Goal: Task Accomplishment & Management: Complete application form

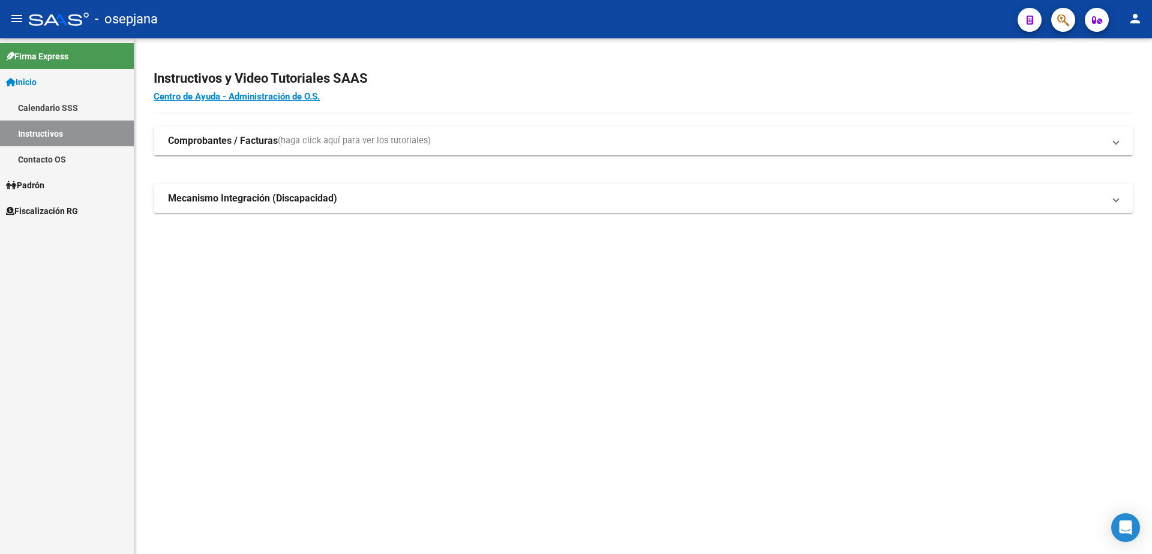
click at [55, 216] on span "Fiscalización RG" at bounding box center [42, 211] width 72 height 13
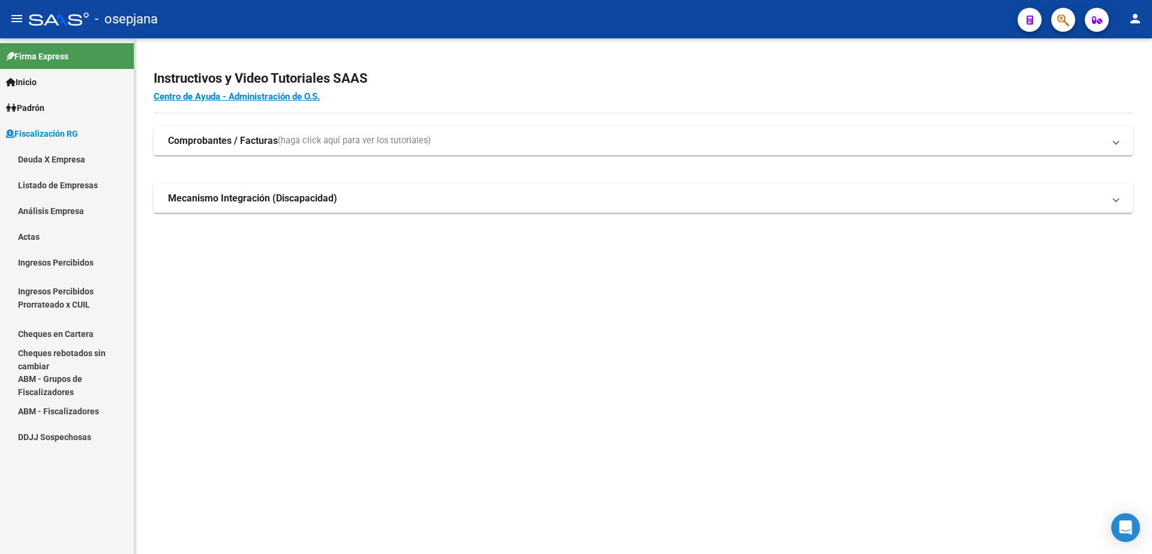
click at [51, 241] on link "Actas" at bounding box center [67, 237] width 134 height 26
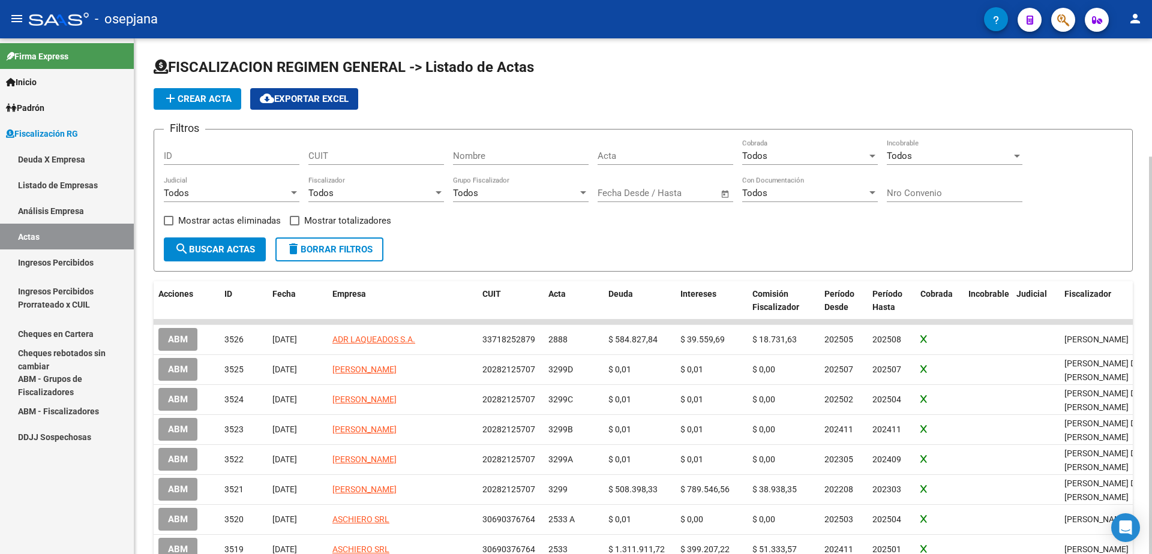
click at [211, 110] on app-list-header "FISCALIZACION REGIMEN GENERAL -> Listado de Actas add Crear Acta cloud_download…" at bounding box center [643, 165] width 979 height 214
click at [214, 100] on span "add Crear Acta" at bounding box center [197, 99] width 68 height 11
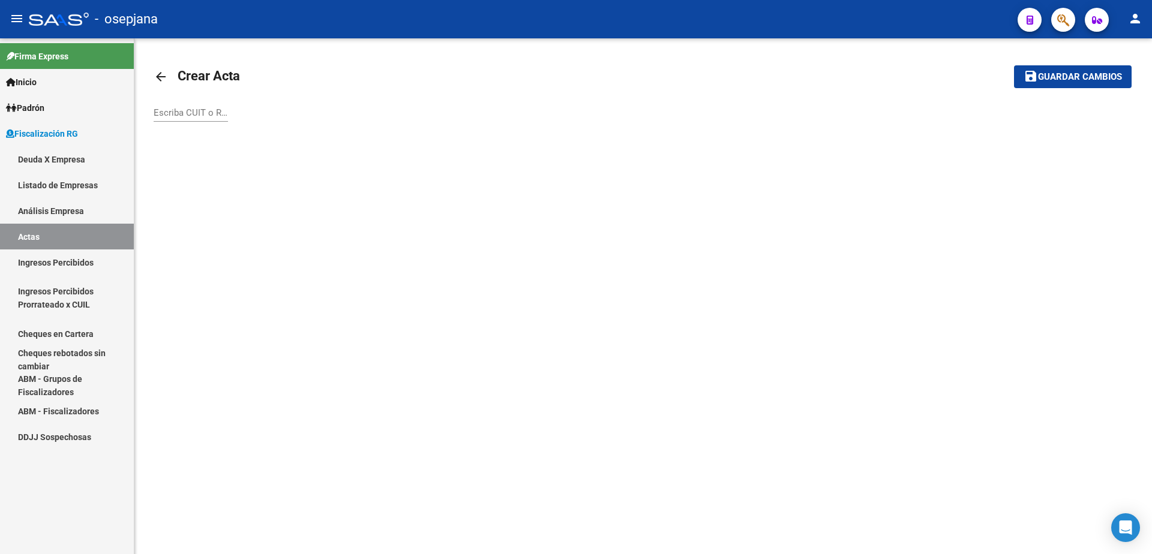
click at [197, 118] on input "Escriba CUIT o Razón Social para buscar" at bounding box center [191, 112] width 74 height 11
type input "asturias"
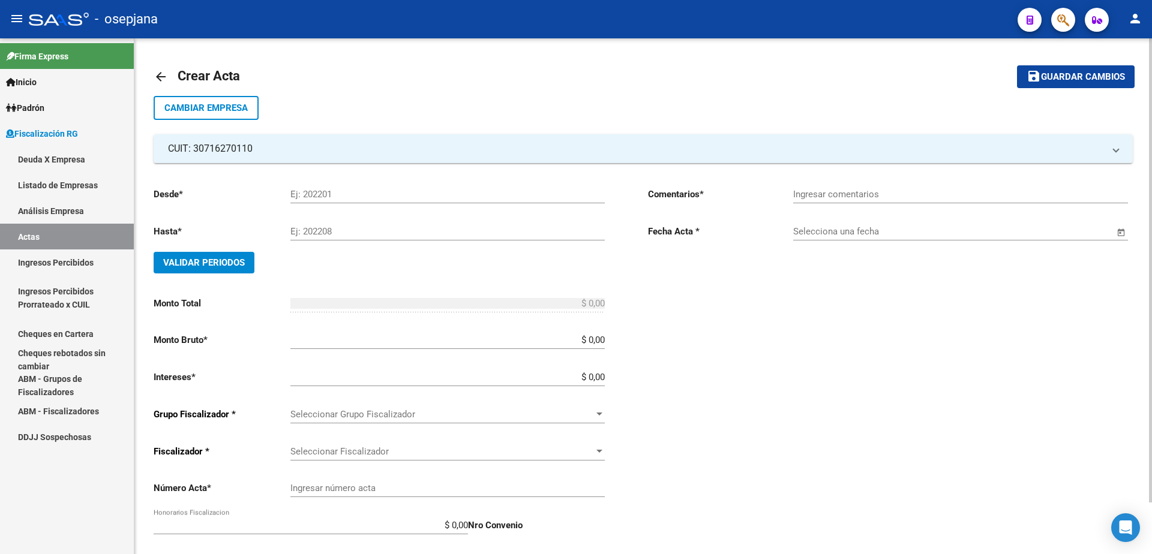
click at [333, 197] on input "Ej: 202201" at bounding box center [447, 194] width 314 height 11
type input "202212"
click at [344, 233] on input "Ej: 202208" at bounding box center [447, 231] width 314 height 11
type input "202507"
click at [224, 263] on span "Validar Periodos" at bounding box center [204, 262] width 82 height 11
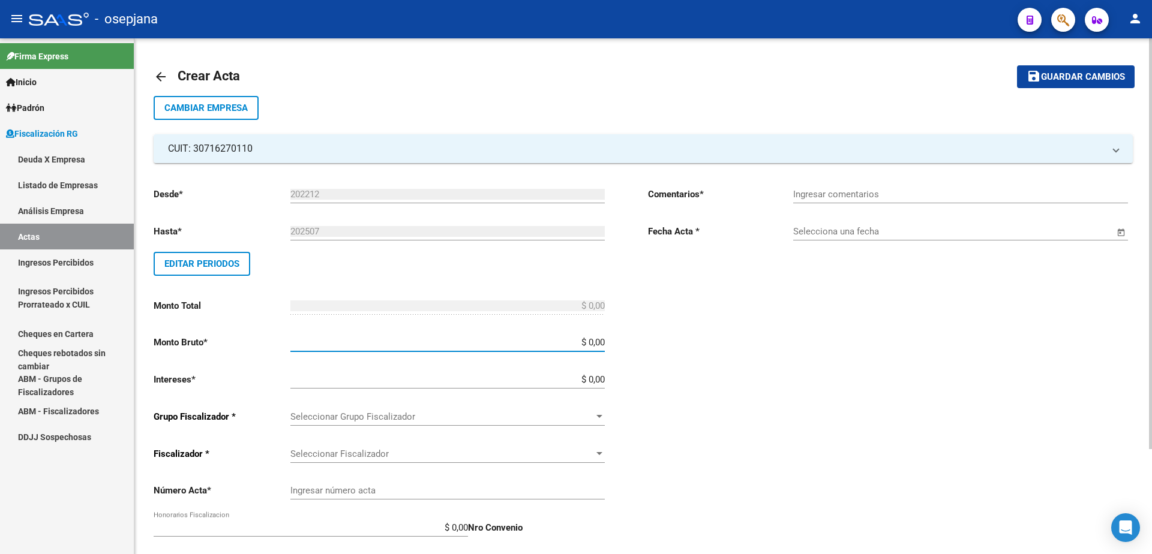
click at [604, 340] on input "$ 0,00" at bounding box center [447, 342] width 314 height 11
type input "$ 1.342.320,66"
click at [605, 383] on input "$ 0,00" at bounding box center [447, 379] width 314 height 11
click at [605, 380] on div "Desde * 202212 Ej: 202201 Hasta * 202507 Ej: 202208 Editar Periodos Monto Total…" at bounding box center [382, 418] width 456 height 480
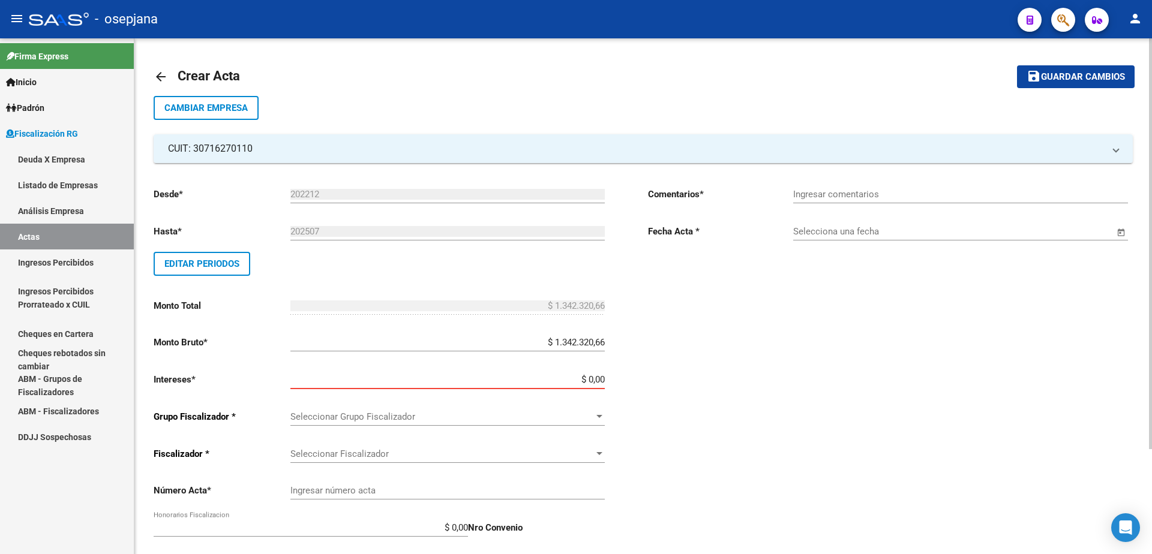
click at [602, 379] on input "$ 0,00" at bounding box center [447, 379] width 314 height 11
type input "$ 1.293.573,66"
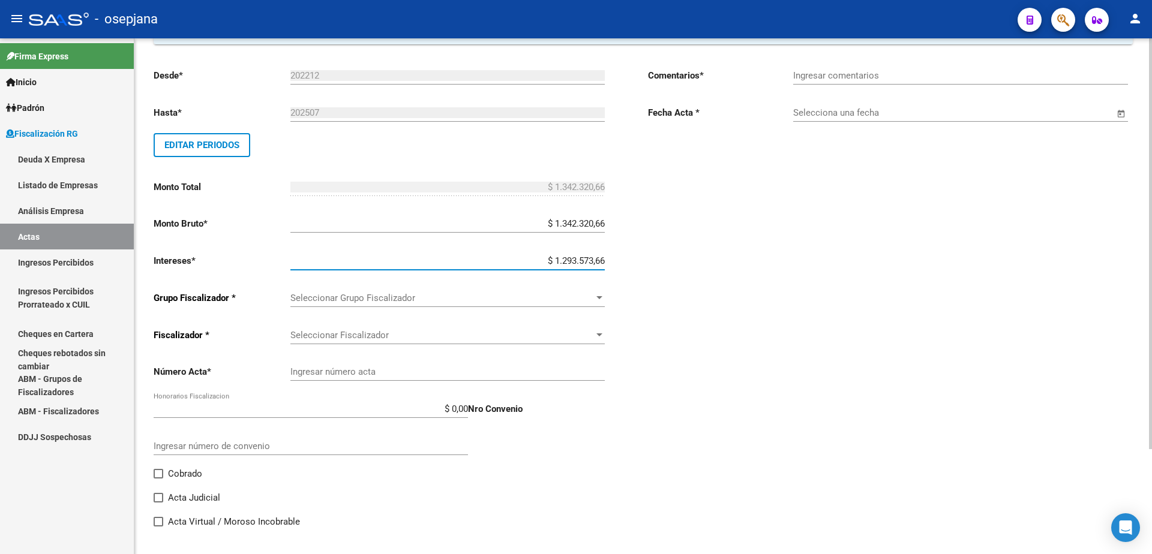
scroll to position [120, 0]
type input "$ 2.635.894,32"
click at [581, 295] on span "Seleccionar Grupo Fiscalizador" at bounding box center [442, 297] width 304 height 11
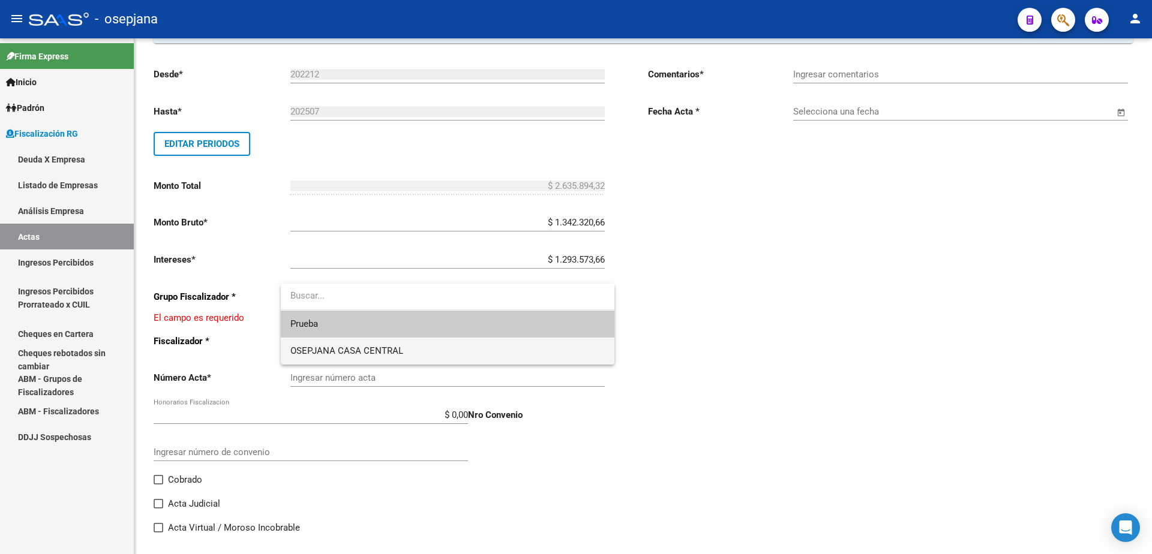
click at [485, 356] on span "OSEPJANA CASA CENTRAL" at bounding box center [447, 351] width 314 height 27
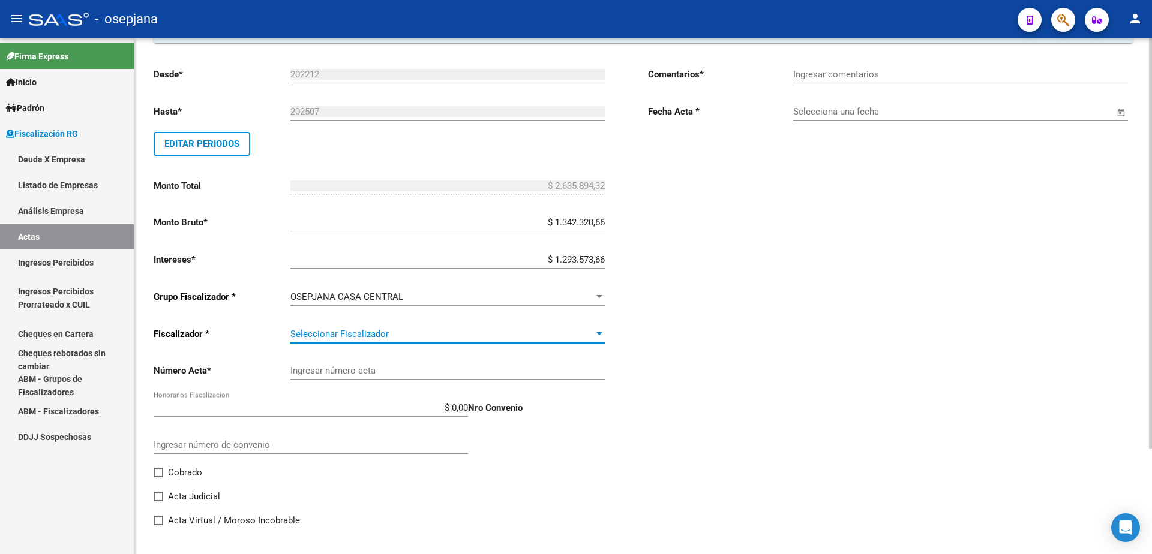
click at [450, 332] on span "Seleccionar Fiscalizador" at bounding box center [442, 334] width 304 height 11
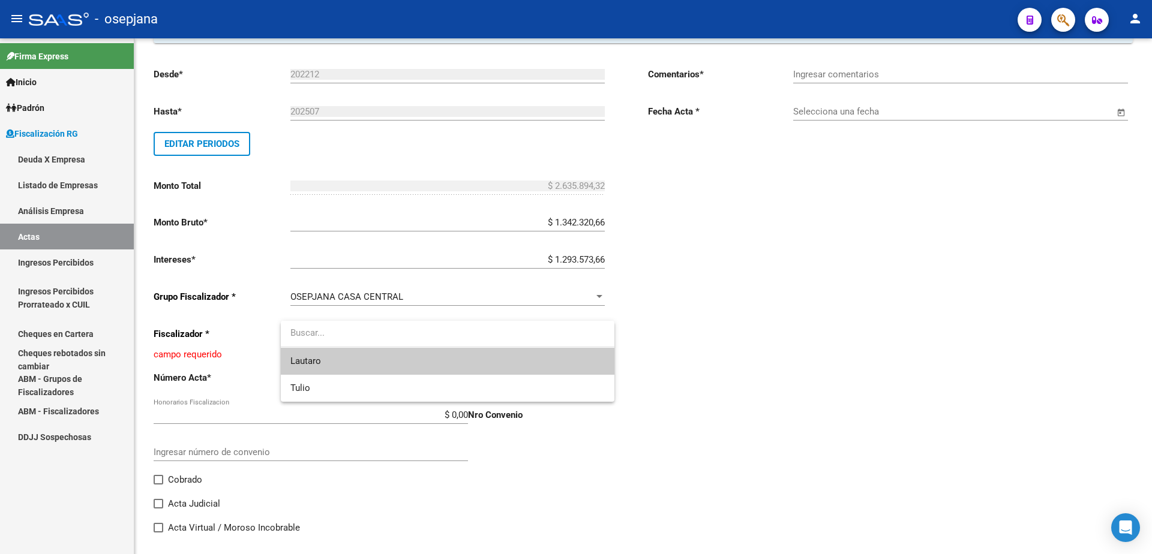
click at [419, 364] on span "Lautaro" at bounding box center [447, 361] width 314 height 27
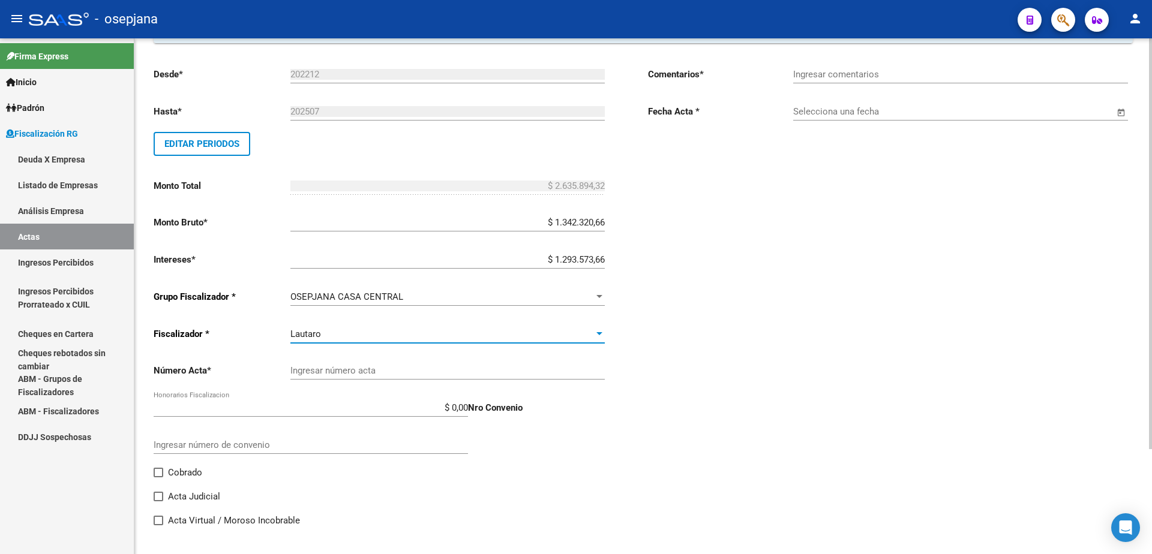
click at [393, 374] on input "Ingresar número acta" at bounding box center [447, 370] width 314 height 11
type input "3263"
click at [467, 407] on input "$ 0,00" at bounding box center [311, 408] width 314 height 11
type input "$ 223.606,68"
type input "$ 2.859.501,00"
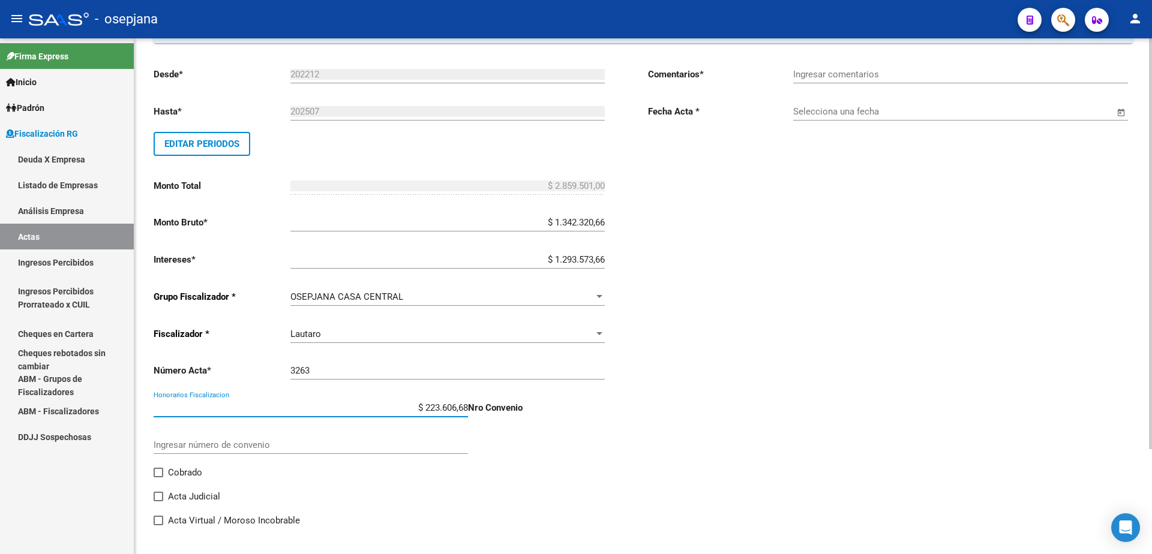
click at [643, 442] on div "Desde * 202212 Ej: 202201 Hasta * 202507 Ej: 202208 Editar Periodos Monto Total…" at bounding box center [643, 290] width 979 height 494
click at [157, 469] on span at bounding box center [159, 473] width 10 height 10
click at [158, 478] on input "Cobrado" at bounding box center [158, 478] width 1 height 1
checkbox input "true"
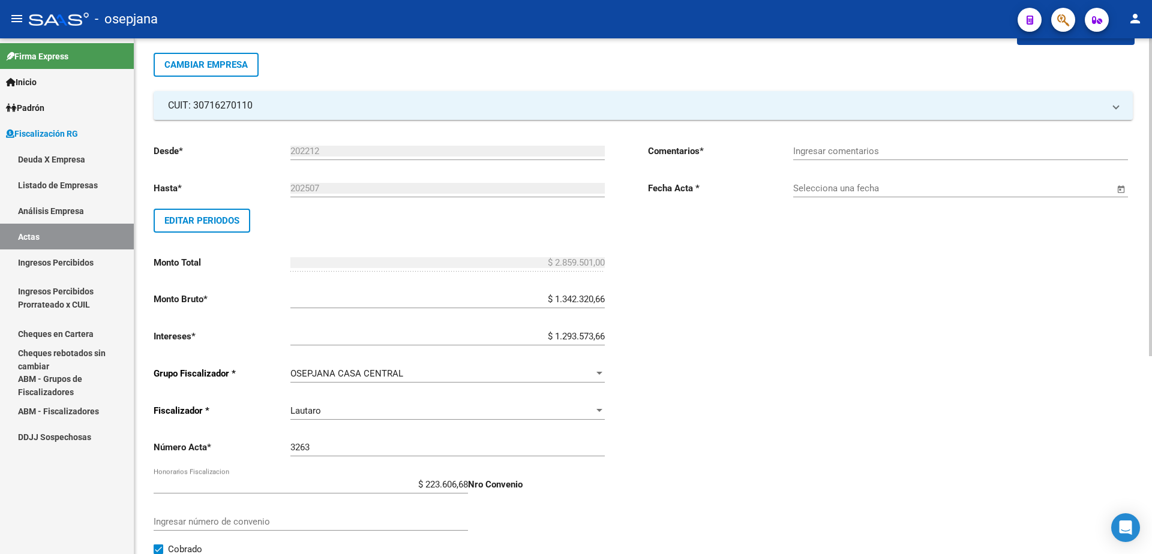
scroll to position [0, 0]
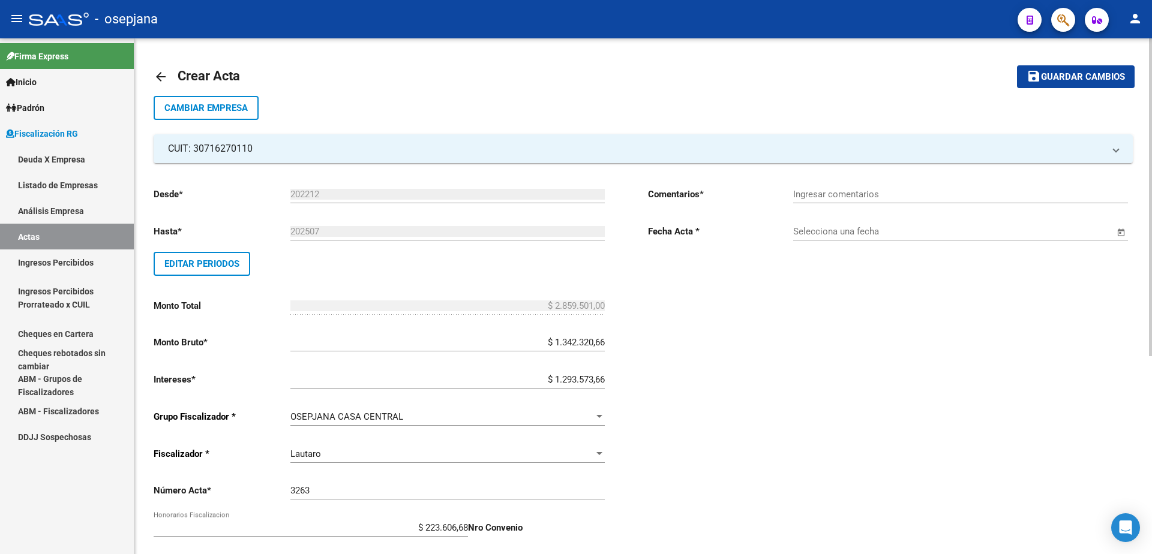
click at [937, 191] on input "Ingresar comentarios" at bounding box center [960, 194] width 335 height 11
type input "."
click at [812, 230] on input "Selecciona una fecha" at bounding box center [953, 231] width 321 height 11
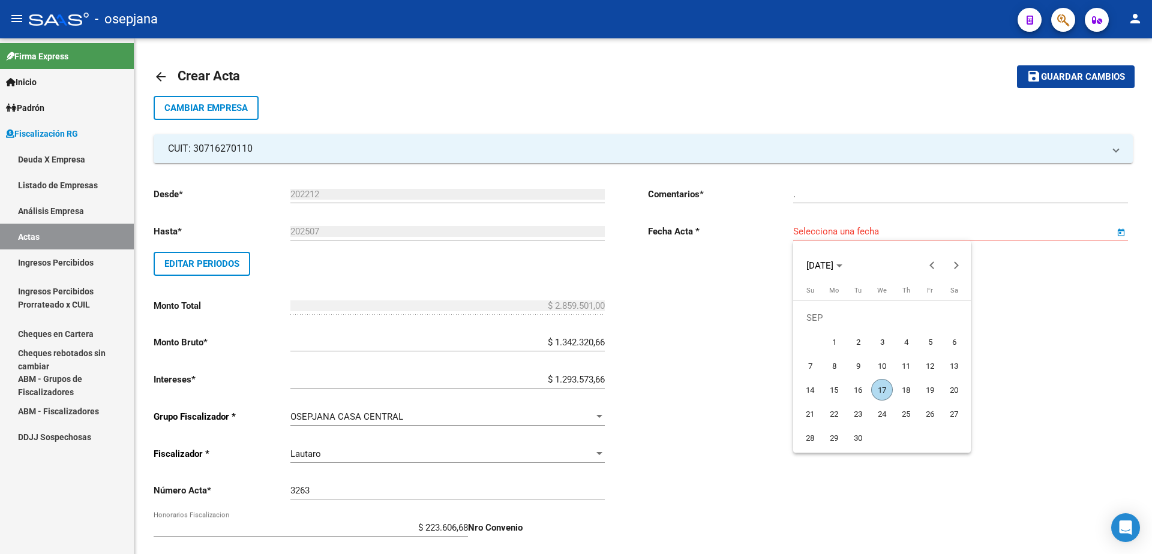
click at [875, 388] on span "17" at bounding box center [882, 390] width 22 height 22
type input "17/09/2025"
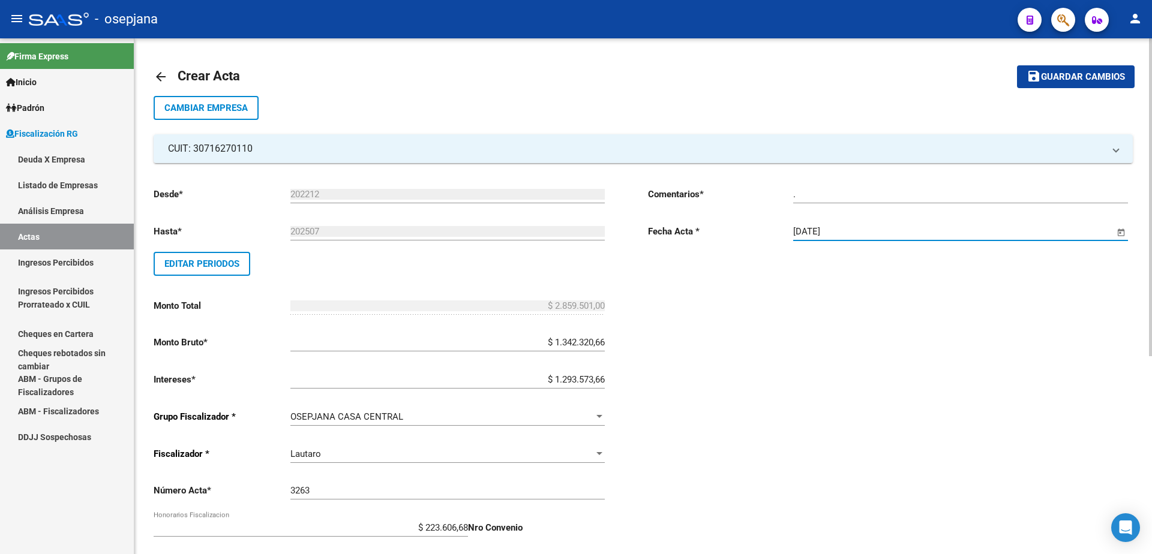
click at [1056, 73] on span "Guardar cambios" at bounding box center [1083, 77] width 84 height 11
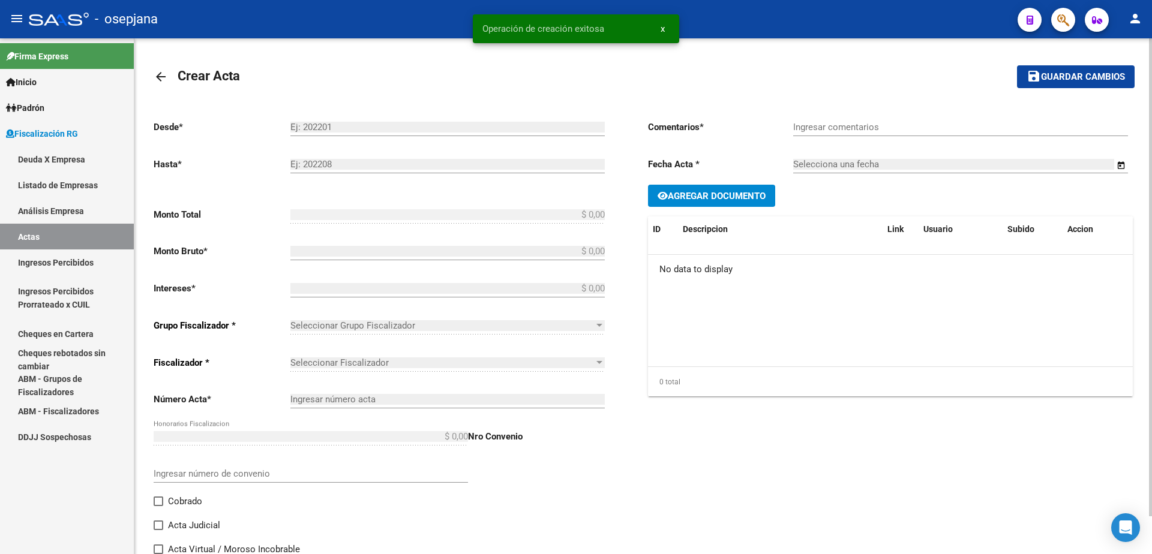
type input "202212"
type input "202507"
type input "$ 2.859.501,00"
type input "$ 1.342.320,66"
type input "$ 1.293.573,66"
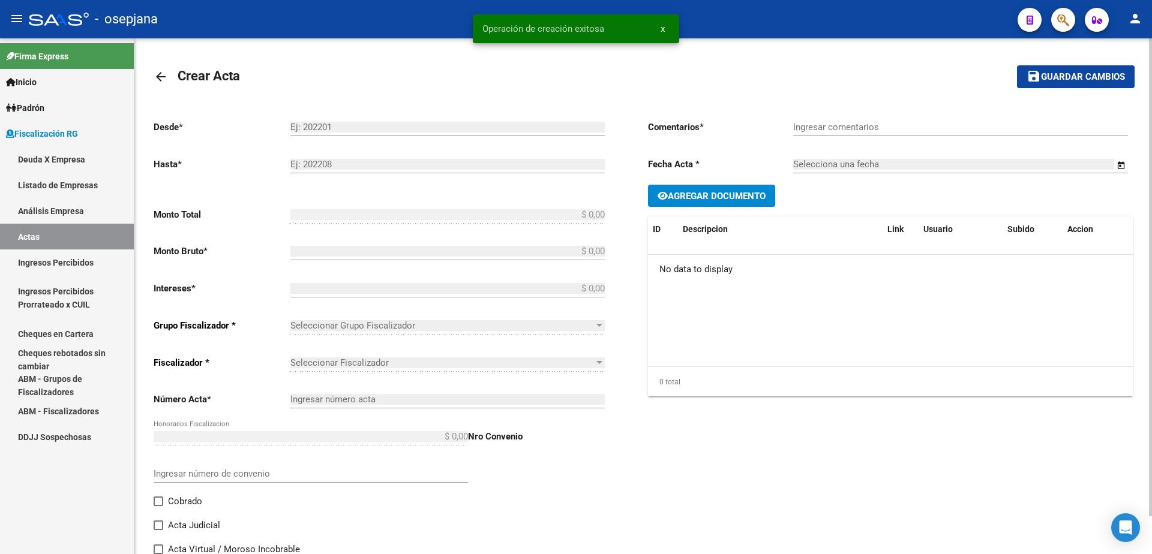
type input "3263"
type input "$ 223.606,68"
checkbox input "true"
type input "."
type input "17/09/2025"
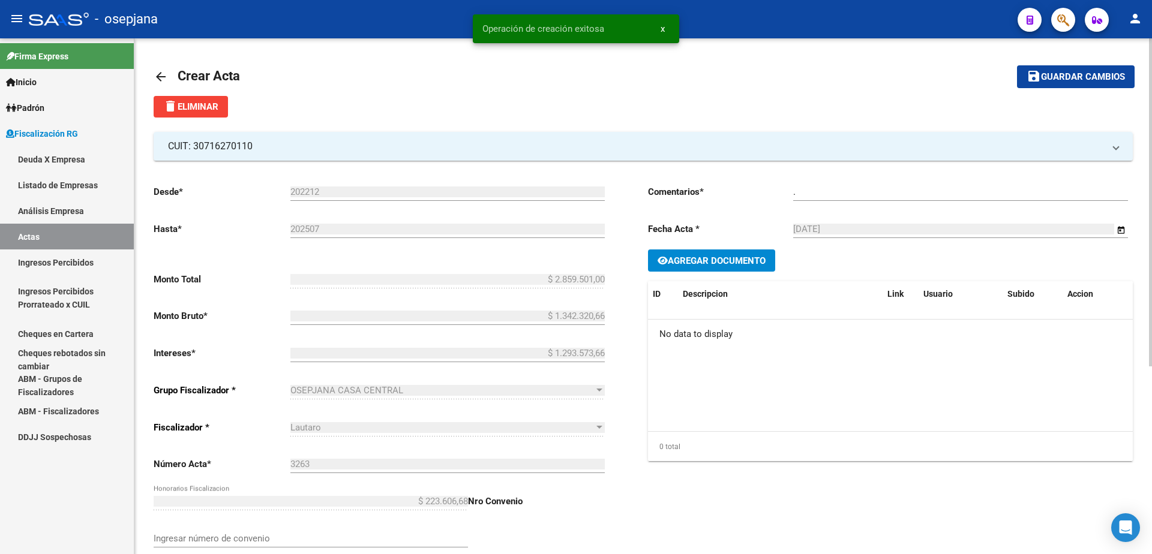
click at [77, 259] on link "Ingresos Percibidos" at bounding box center [67, 263] width 134 height 26
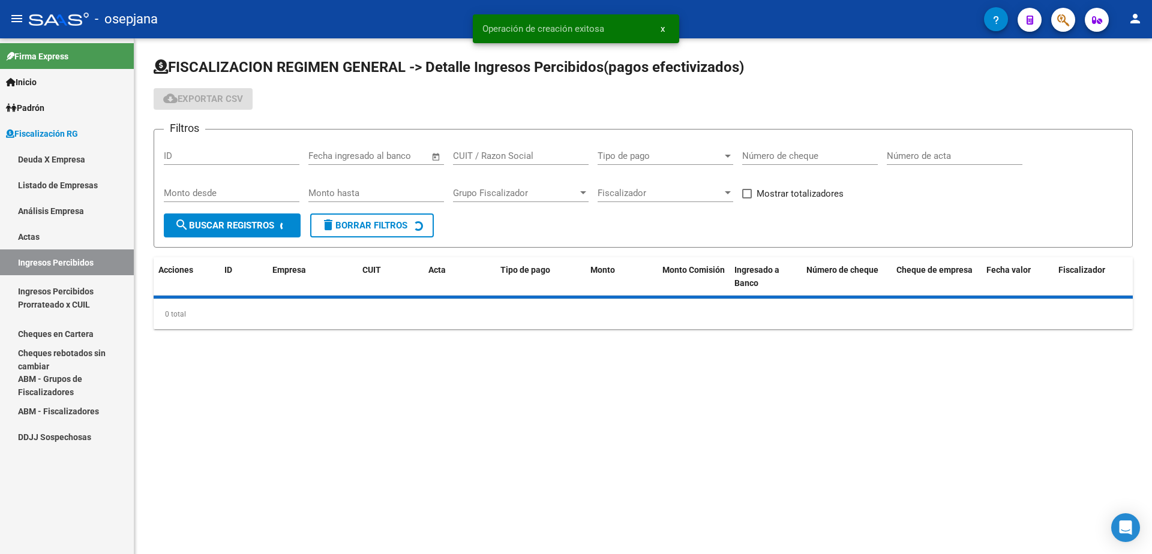
click at [83, 237] on link "Actas" at bounding box center [67, 237] width 134 height 26
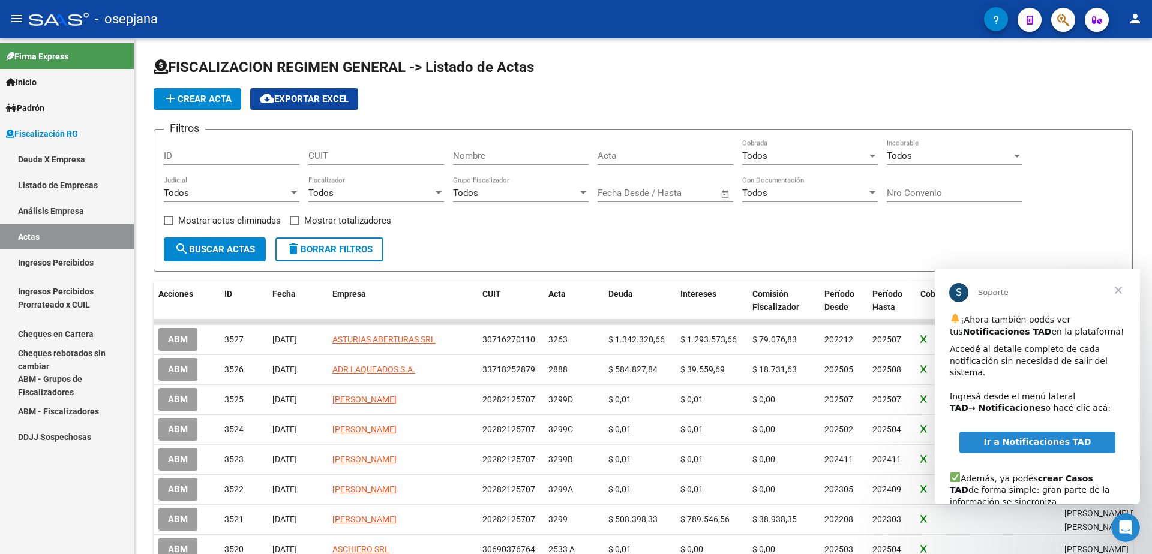
click at [1120, 293] on span "Cerrar" at bounding box center [1118, 290] width 43 height 43
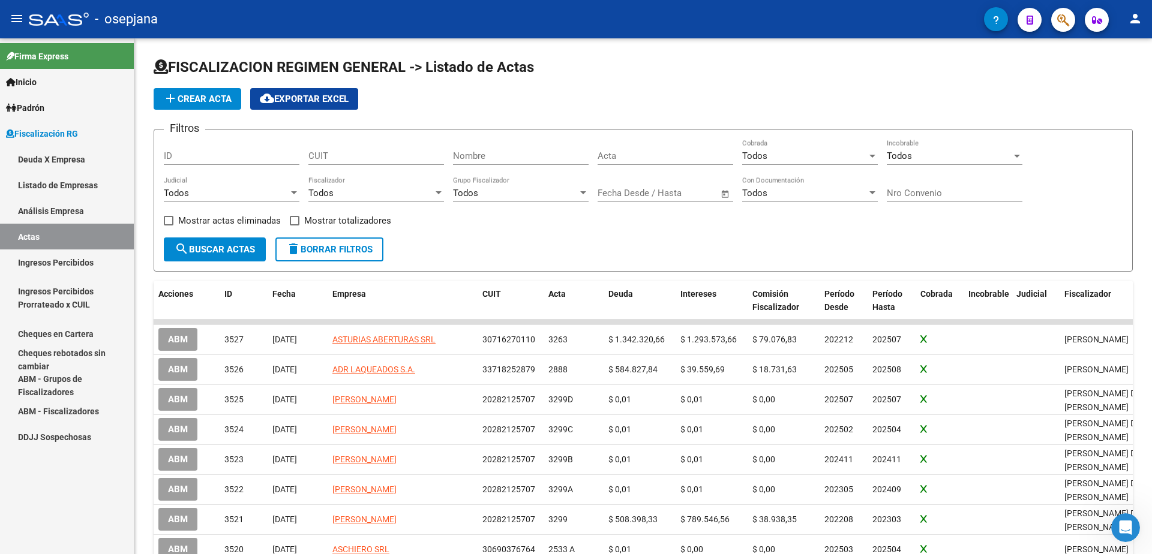
click at [34, 254] on link "Ingresos Percibidos" at bounding box center [67, 263] width 134 height 26
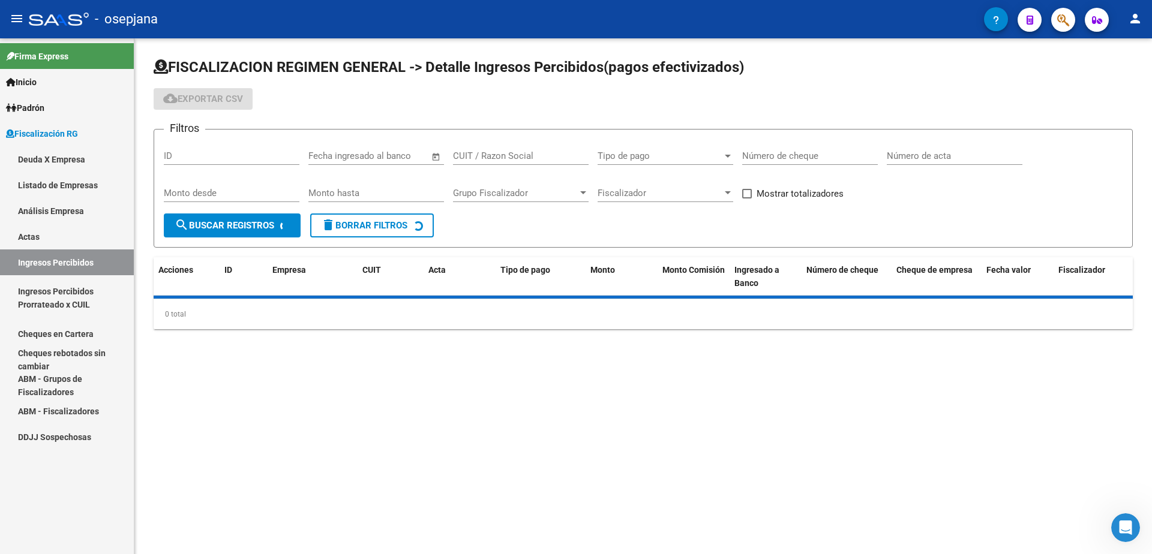
click at [67, 207] on link "Análisis Empresa" at bounding box center [67, 211] width 134 height 26
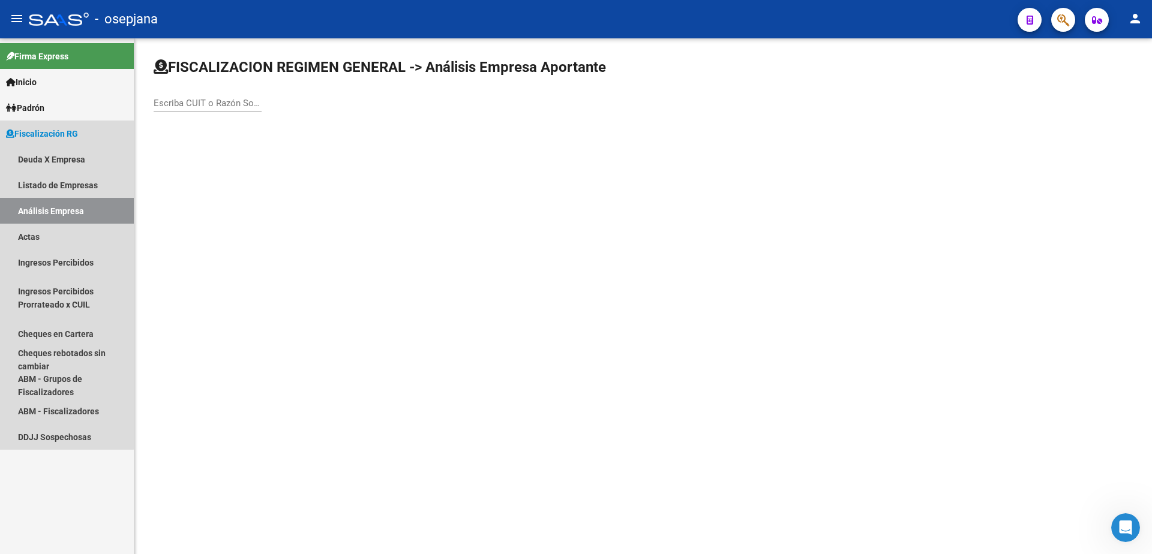
click at [204, 97] on div "Escriba CUIT o Razón Social para buscar" at bounding box center [208, 99] width 108 height 26
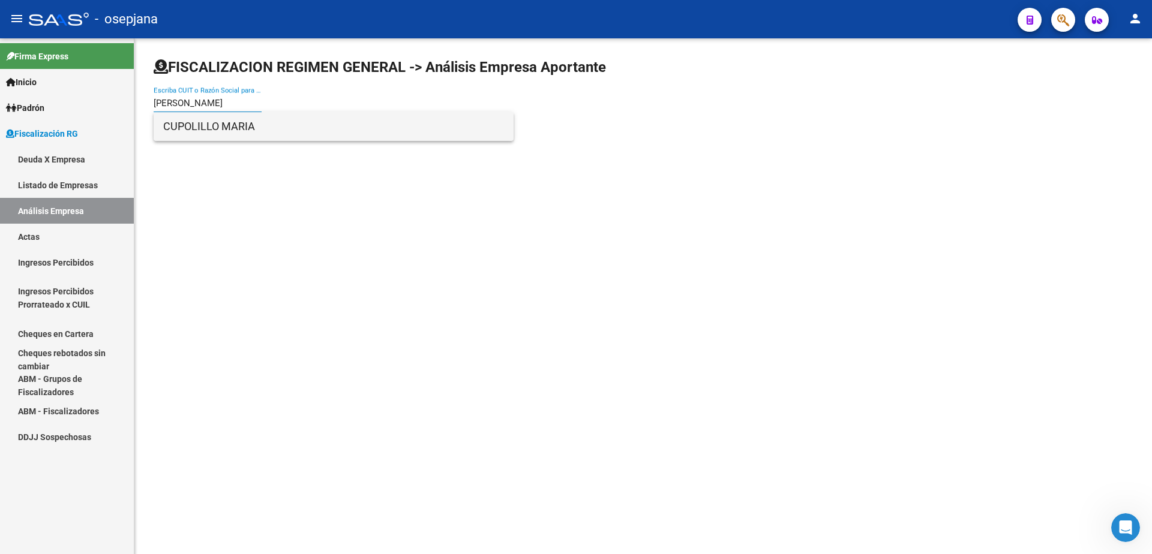
type input "cupoli"
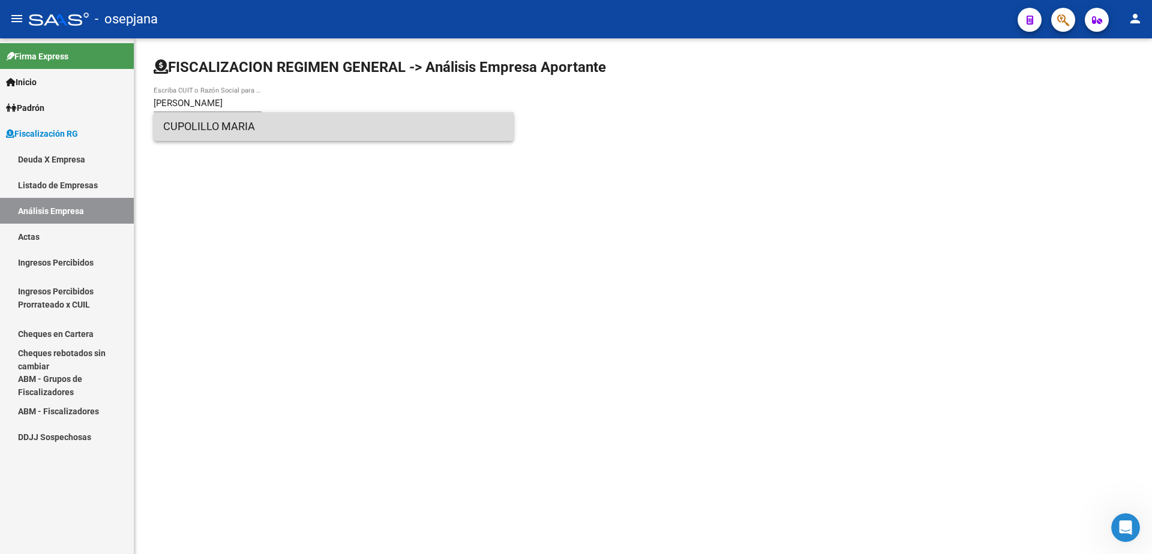
click at [214, 125] on span "CUPOLILLO MARIA" at bounding box center [333, 126] width 341 height 29
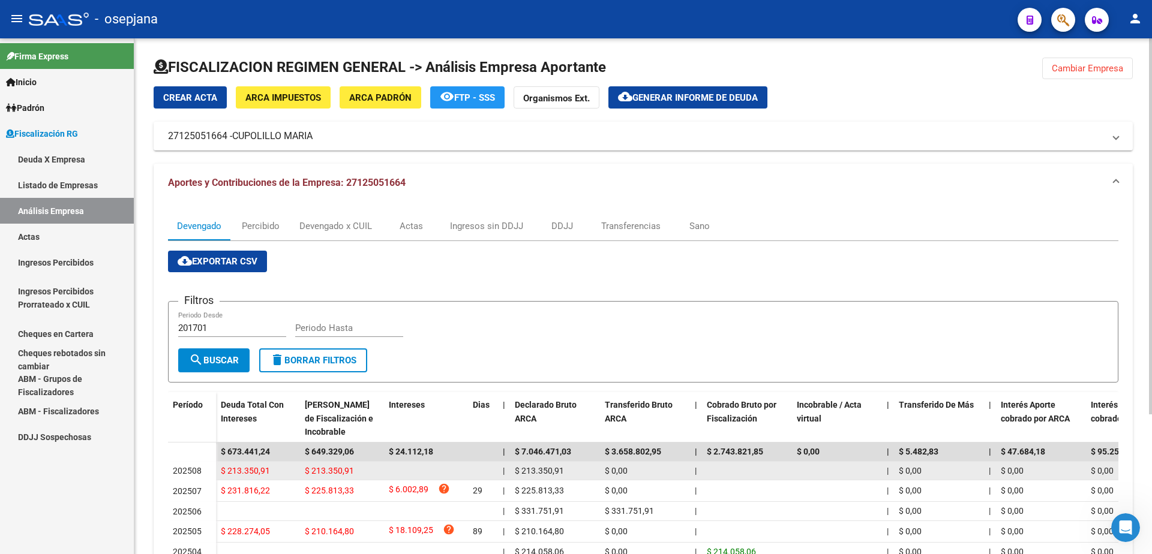
scroll to position [60, 0]
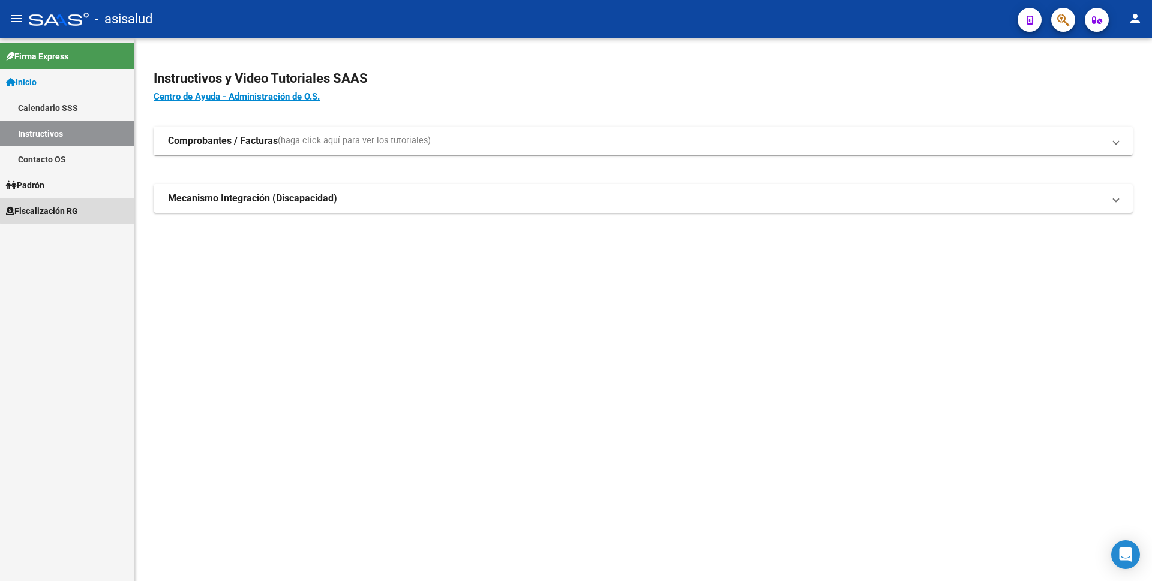
click at [67, 211] on span "Fiscalización RG" at bounding box center [42, 211] width 72 height 13
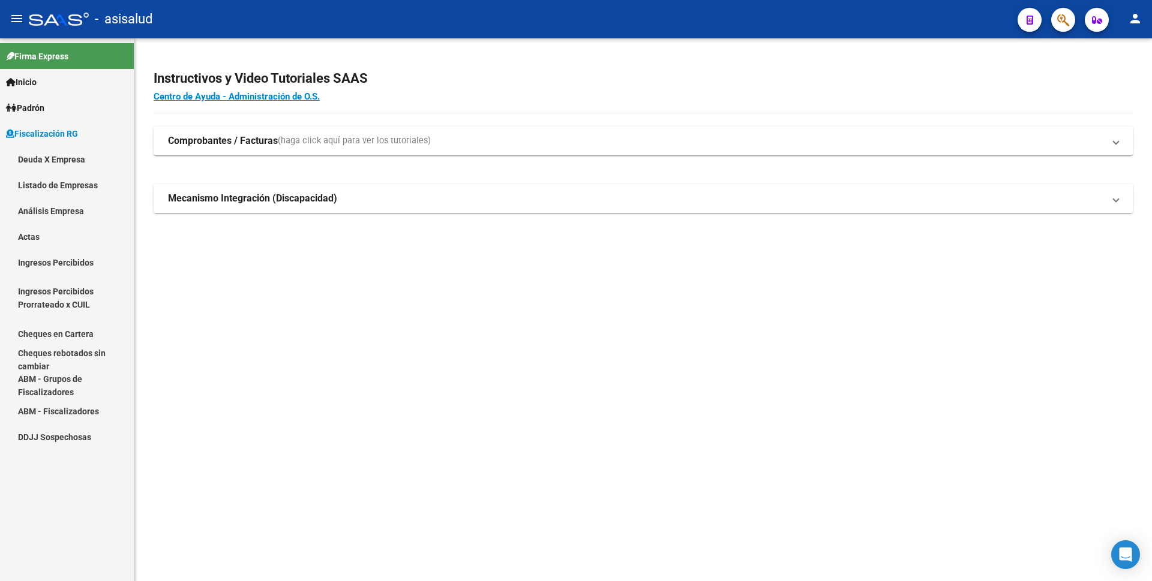
click at [73, 186] on link "Listado de Empresas" at bounding box center [67, 185] width 134 height 26
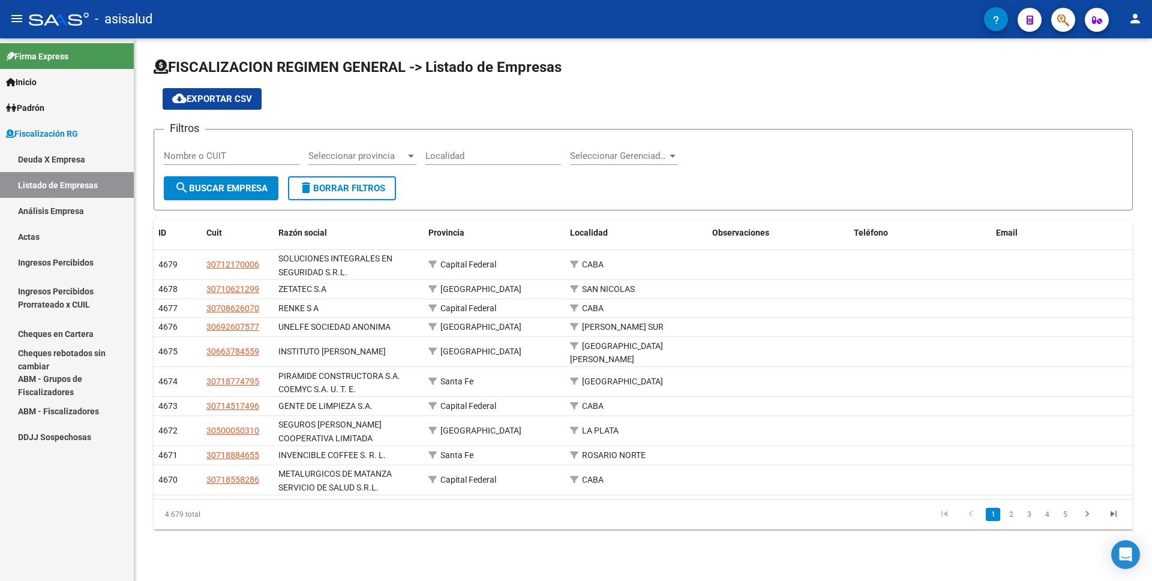
click at [69, 214] on link "Análisis Empresa" at bounding box center [67, 211] width 134 height 26
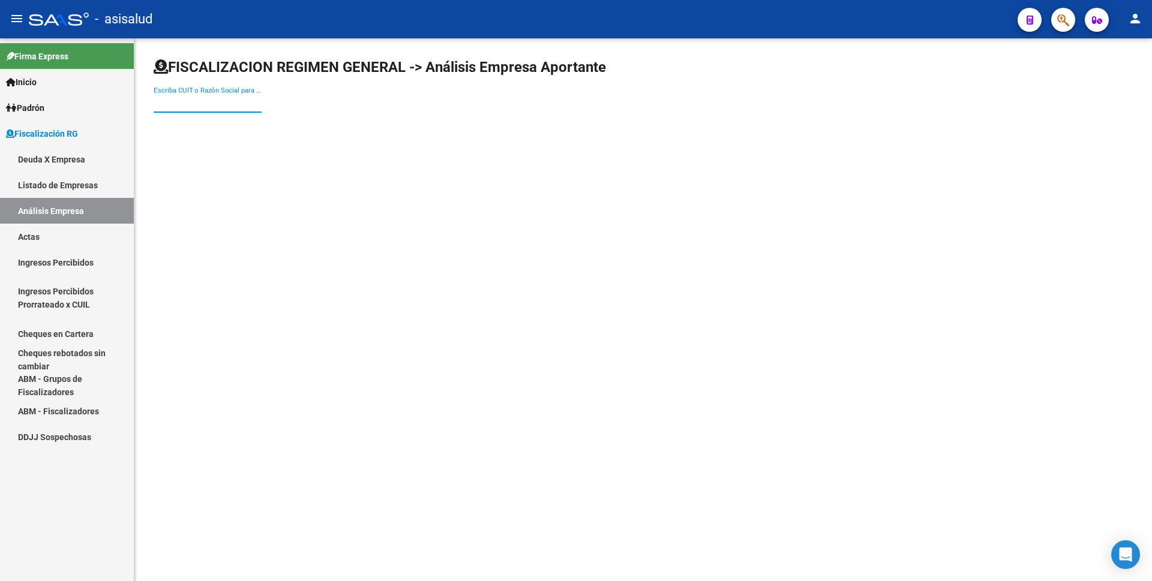
click at [220, 101] on input "Escriba CUIT o Razón Social para buscar" at bounding box center [208, 103] width 108 height 11
type input "cupol"
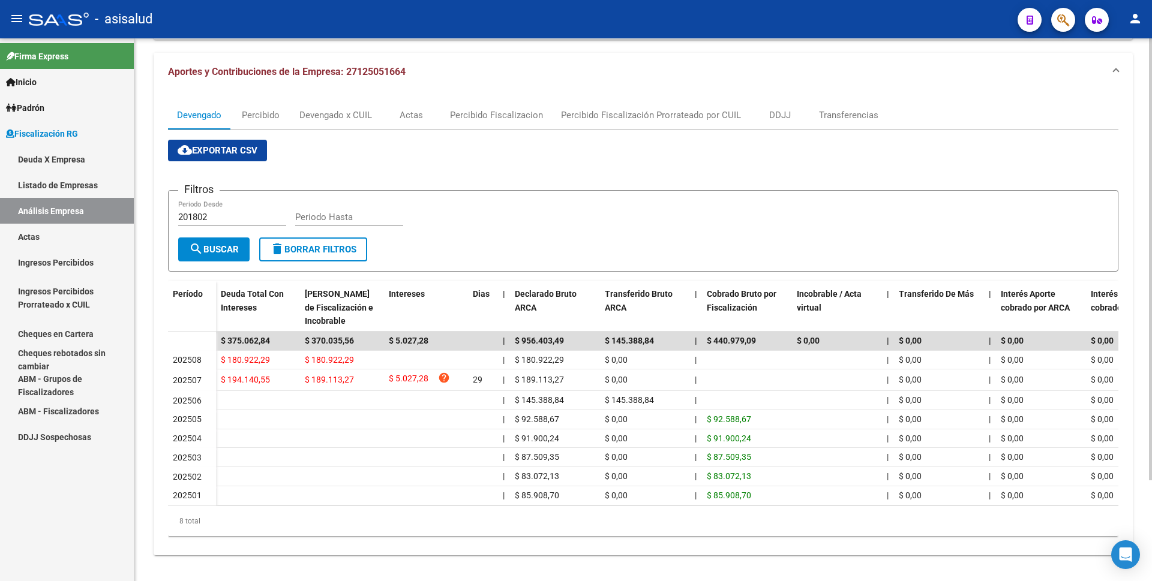
scroll to position [120, 0]
